Goal: Check status: Check status

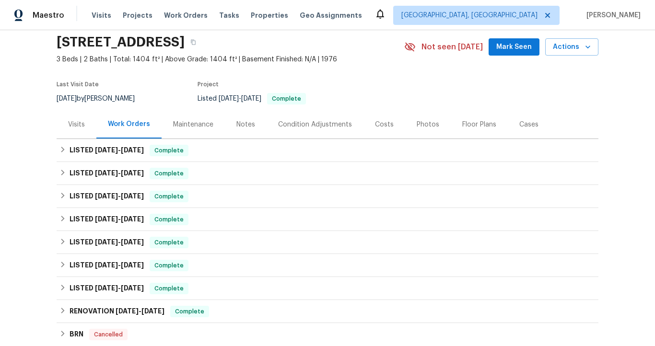
scroll to position [72, 0]
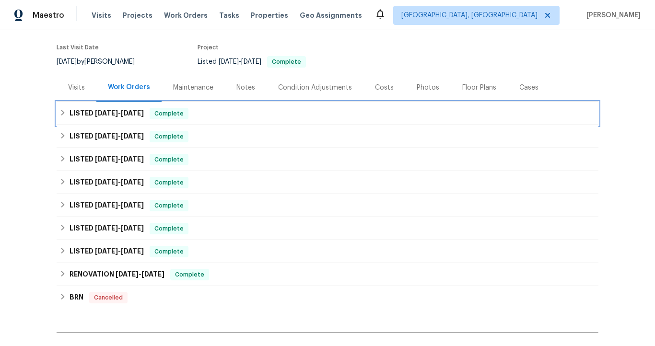
click at [138, 113] on span "6/28/25" at bounding box center [132, 113] width 23 height 7
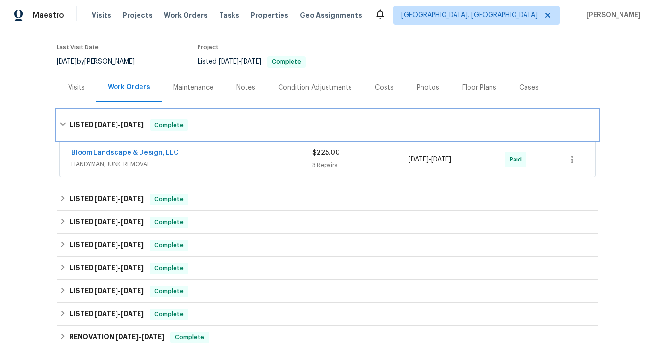
click at [139, 125] on span "6/28/25" at bounding box center [132, 124] width 23 height 7
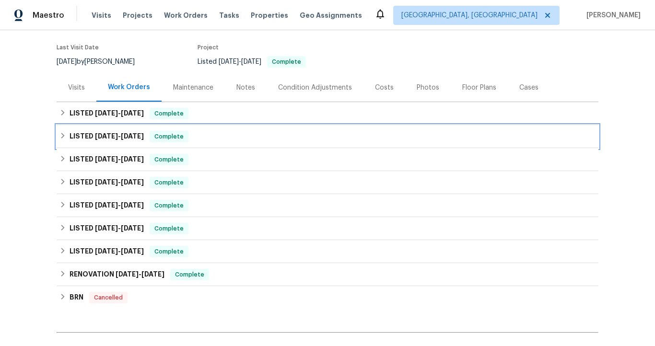
click at [138, 134] on span "6/16/25" at bounding box center [132, 136] width 23 height 7
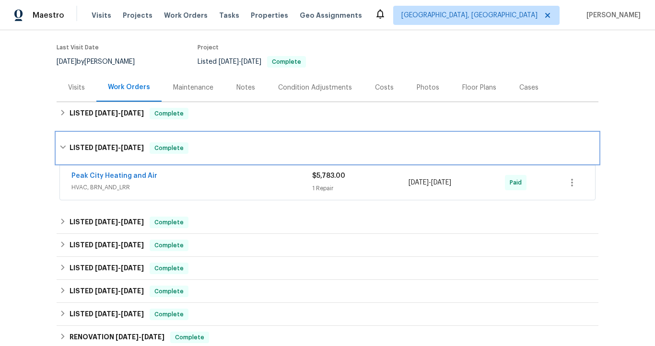
click at [127, 149] on span "6/16/25" at bounding box center [132, 147] width 23 height 7
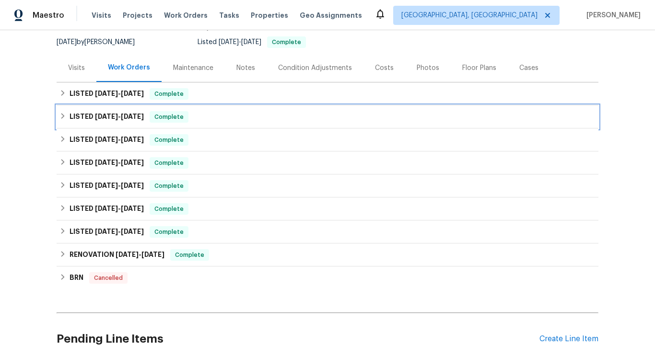
scroll to position [101, 0]
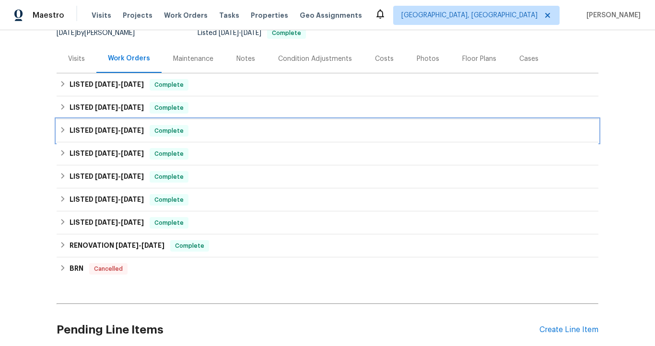
click at [129, 132] on span "5/23/25" at bounding box center [132, 130] width 23 height 7
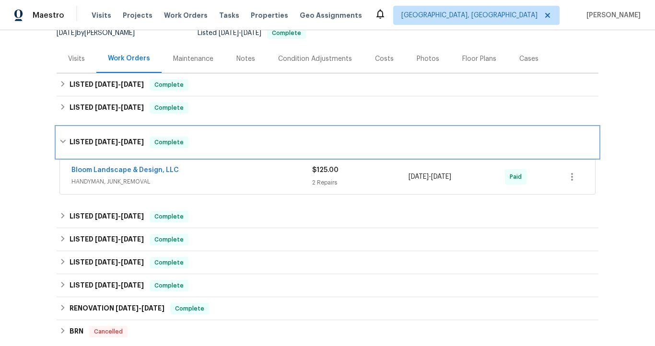
click at [133, 141] on span "5/23/25" at bounding box center [132, 142] width 23 height 7
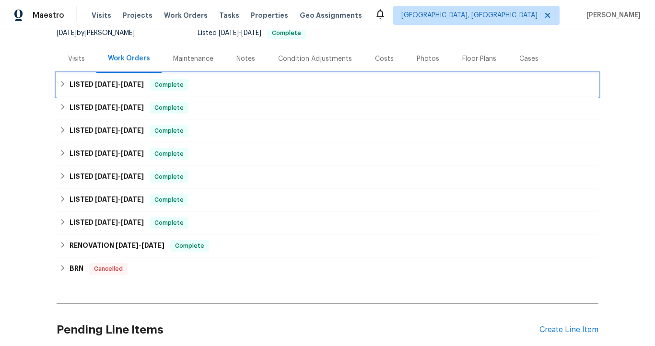
click at [132, 83] on span "6/28/25" at bounding box center [132, 84] width 23 height 7
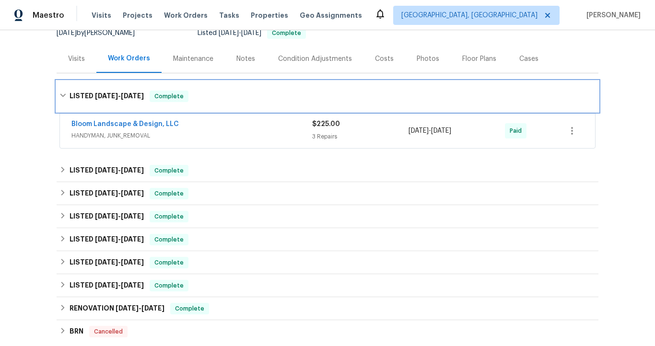
click at [133, 91] on h6 "LISTED 6/25/25 - 6/28/25" at bounding box center [107, 97] width 74 height 12
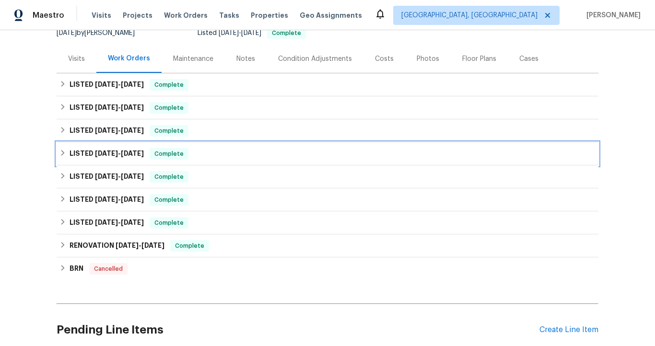
click at [133, 152] on span "1/21/25" at bounding box center [132, 153] width 23 height 7
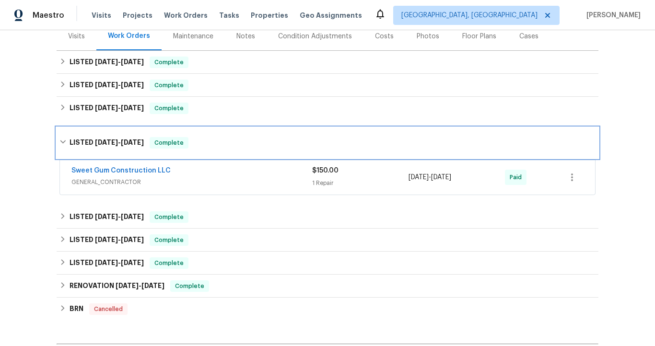
scroll to position [136, 0]
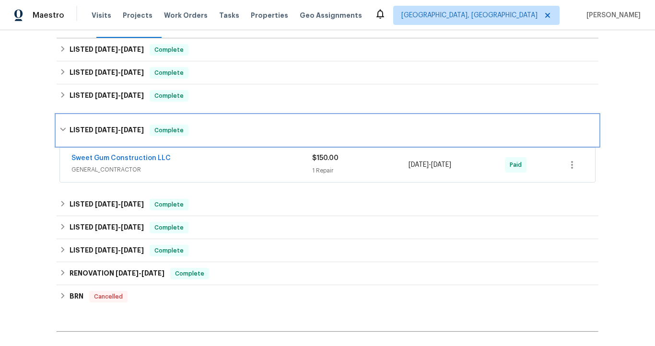
click at [128, 131] on span "1/21/25" at bounding box center [132, 130] width 23 height 7
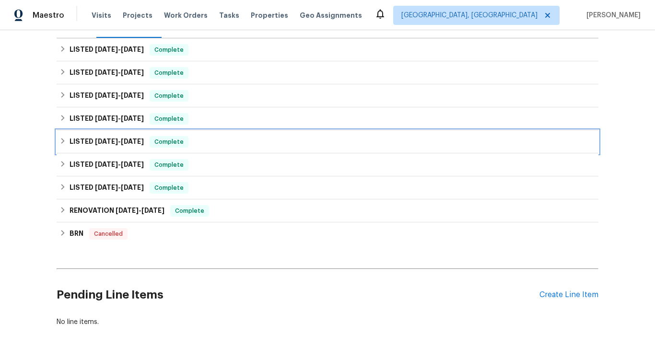
click at [129, 141] on span "11/27/24" at bounding box center [132, 141] width 23 height 7
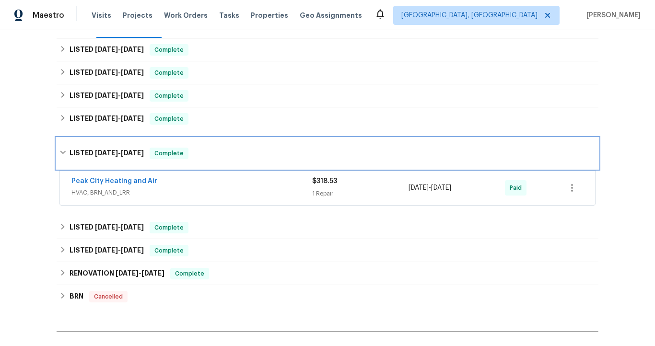
click at [131, 153] on span "11/27/24" at bounding box center [132, 153] width 23 height 7
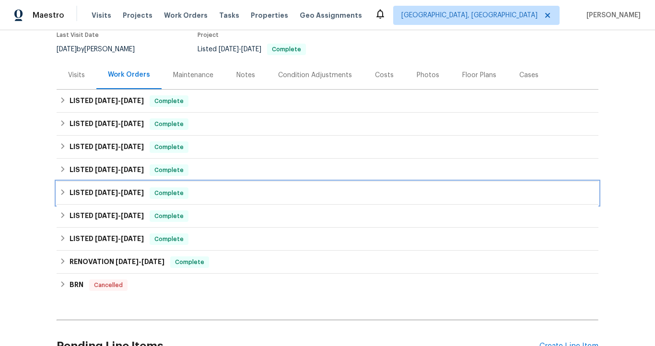
scroll to position [74, 0]
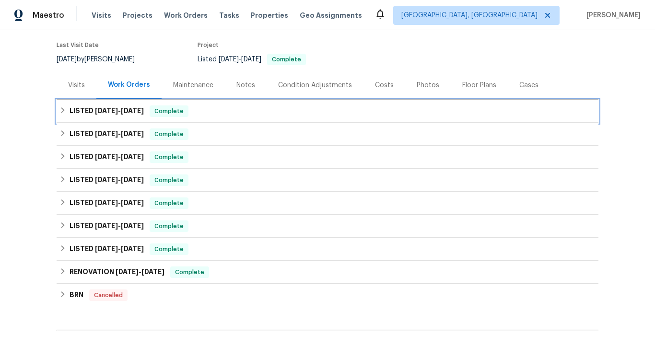
click at [123, 113] on span "6/28/25" at bounding box center [132, 110] width 23 height 7
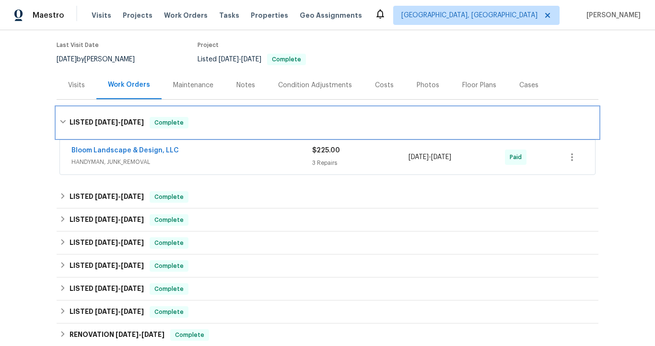
click at [123, 113] on div "LISTED 6/25/25 - 6/28/25 Complete" at bounding box center [328, 122] width 542 height 31
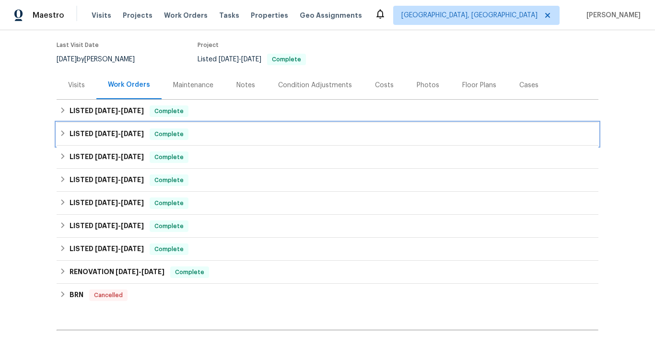
click at [123, 137] on h6 "LISTED 6/9/25 - 6/16/25" at bounding box center [107, 134] width 74 height 12
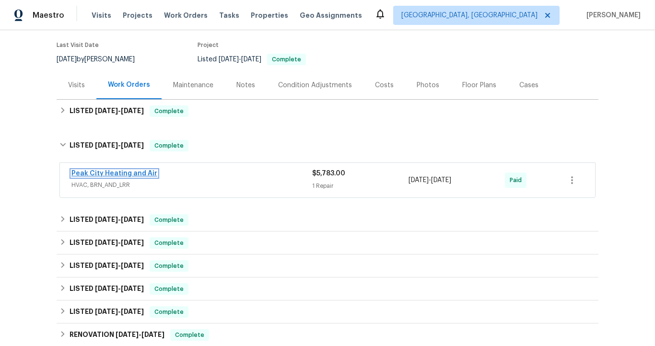
click at [127, 174] on link "Peak City Heating and Air" at bounding box center [114, 173] width 86 height 7
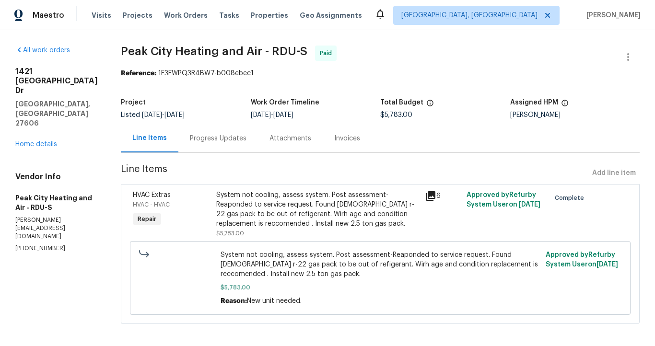
click at [335, 140] on div "Invoices" at bounding box center [347, 139] width 26 height 10
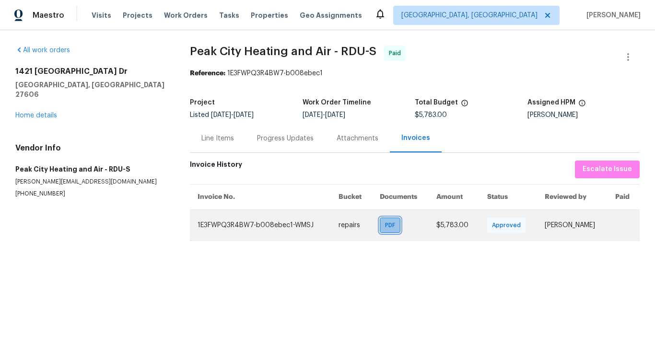
click at [385, 226] on span "PDF" at bounding box center [392, 225] width 14 height 10
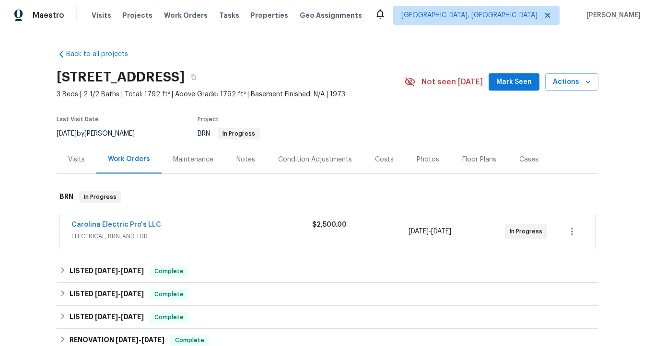
click at [155, 224] on div "Carolina Electric Pro's LLC" at bounding box center [191, 226] width 241 height 12
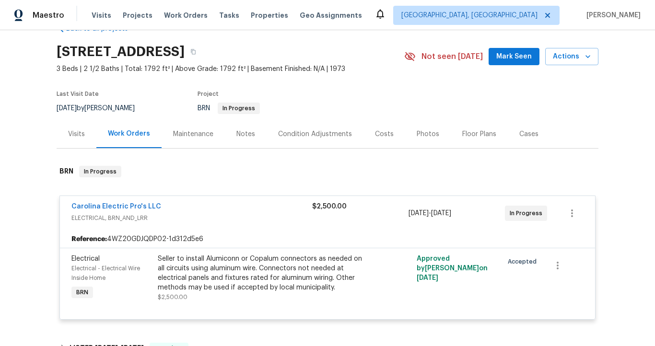
scroll to position [39, 0]
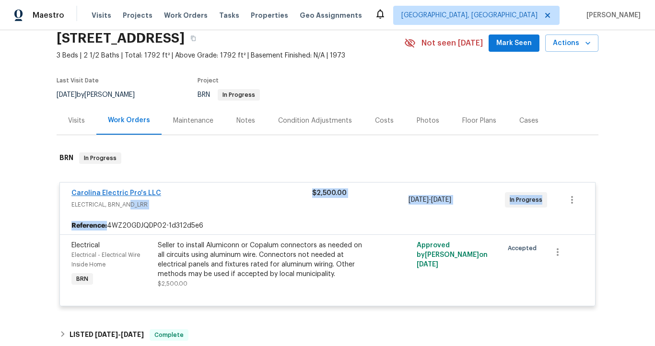
drag, startPoint x: 127, startPoint y: 213, endPoint x: 126, endPoint y: 194, distance: 19.3
click at [126, 196] on div "Carolina Electric Pro's LLC ELECTRICAL, BRN_AND_LRR $2,500.00 [DATE] - [DATE] I…" at bounding box center [327, 244] width 536 height 124
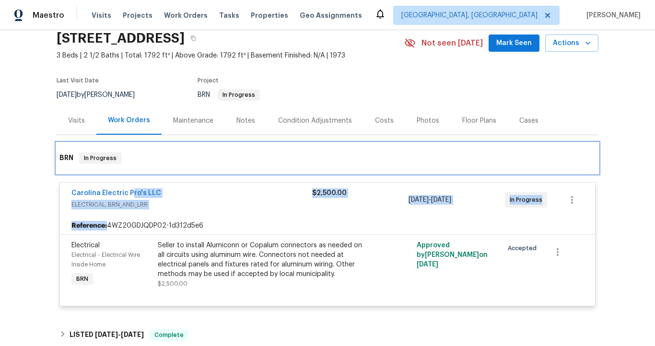
click at [150, 160] on div "BRN In Progress" at bounding box center [327, 158] width 536 height 12
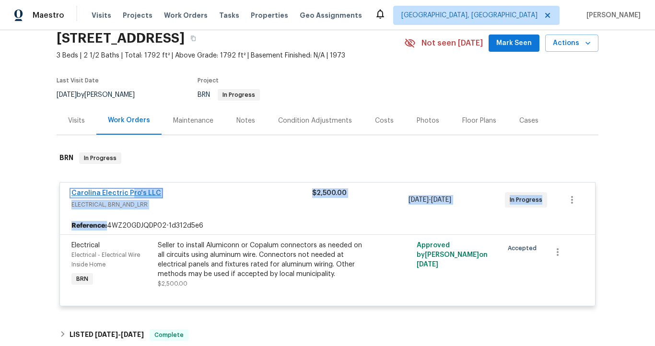
click at [116, 193] on link "Carolina Electric Pro's LLC" at bounding box center [116, 193] width 90 height 7
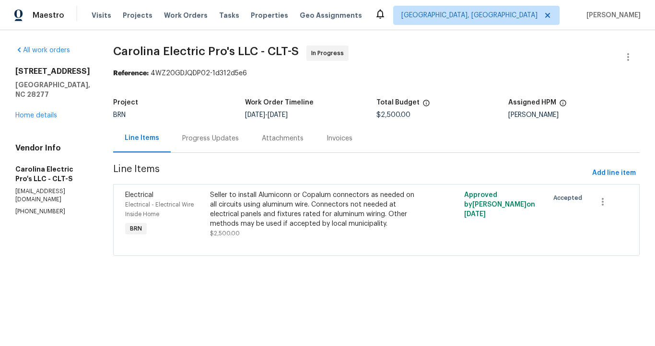
click at [210, 140] on div "Progress Updates" at bounding box center [210, 139] width 57 height 10
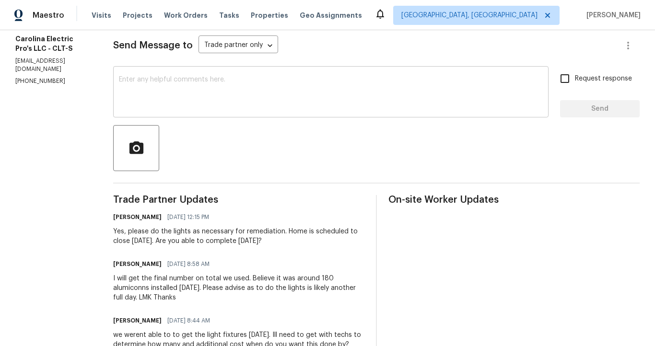
scroll to position [187, 0]
